Goal: Information Seeking & Learning: Understand process/instructions

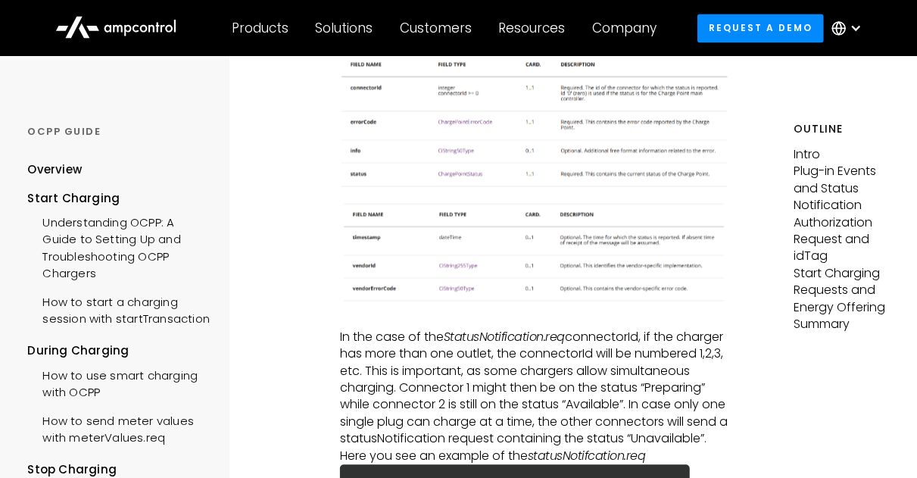
scroll to position [1481, 0]
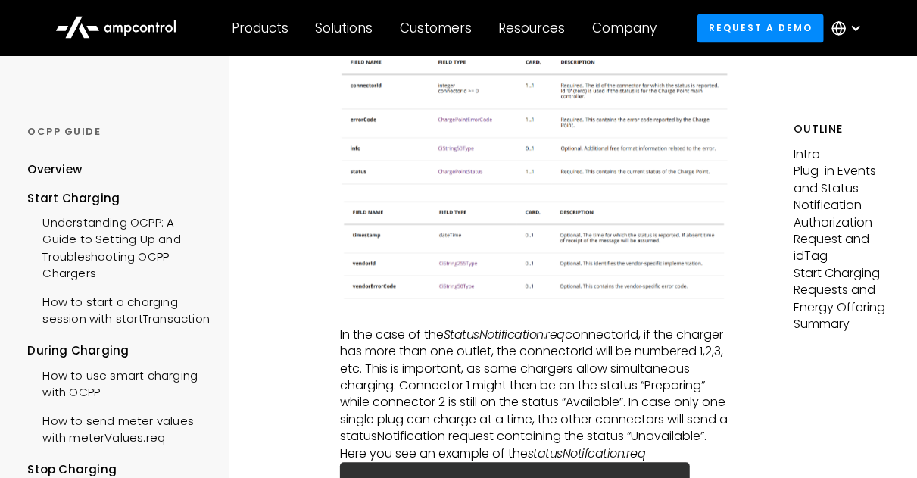
click at [413, 220] on img at bounding box center [534, 249] width 389 height 105
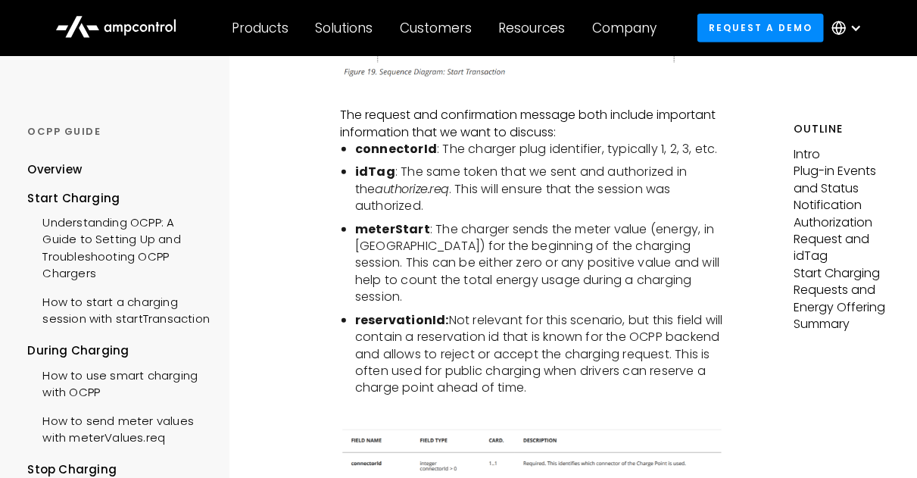
scroll to position [3081, 0]
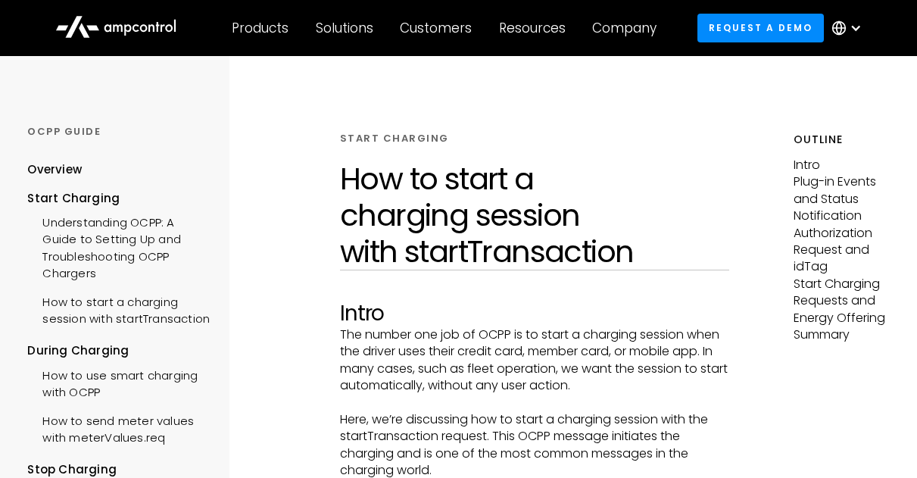
scroll to position [3081, 0]
